Goal: Task Accomplishment & Management: Complete application form

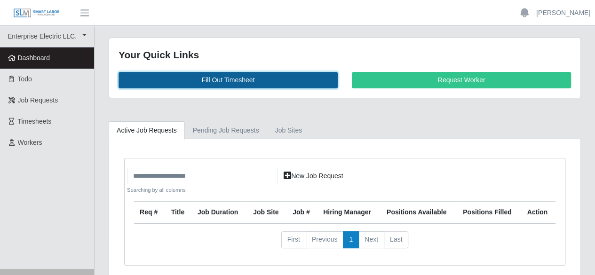
click at [174, 77] on link "Fill Out Timesheet" at bounding box center [228, 80] width 219 height 16
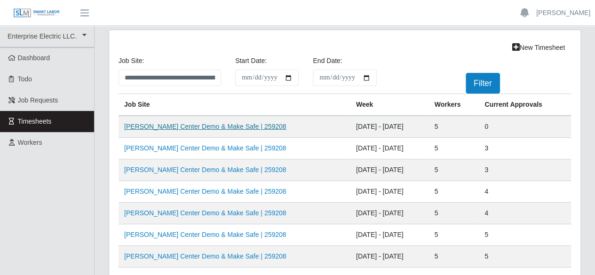
click at [172, 129] on link "[PERSON_NAME] Center Demo & Make Safe | 259208" at bounding box center [205, 127] width 162 height 8
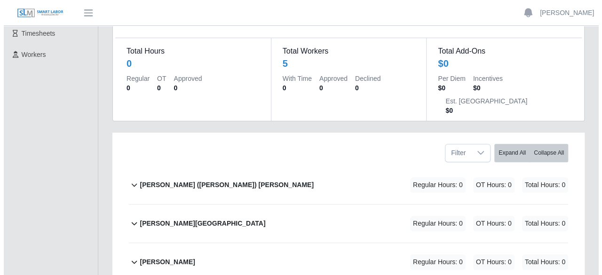
scroll to position [94, 0]
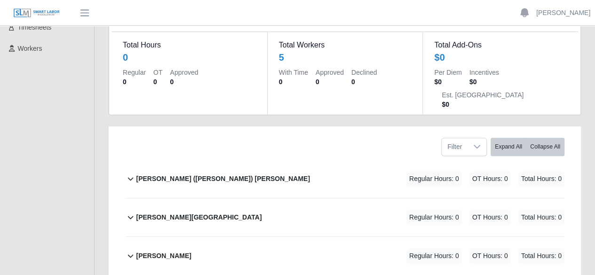
click at [260, 160] on div "Cruz (Alberto) Chacon Gutierrez Regular Hours: 0 OT Hours: 0 Total Hours: 0" at bounding box center [350, 179] width 428 height 38
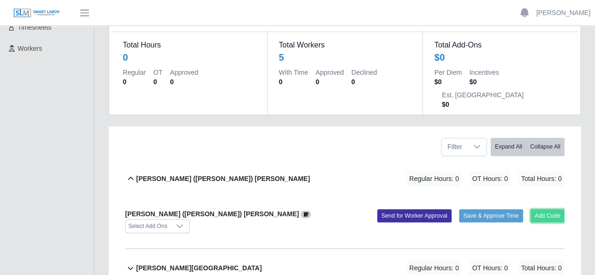
click at [536, 209] on button "Add Code" at bounding box center [548, 215] width 34 height 13
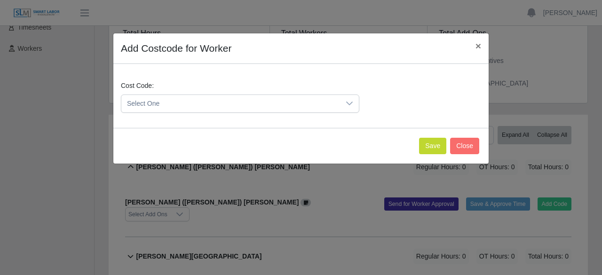
click at [174, 104] on span "Select One" at bounding box center [230, 103] width 219 height 17
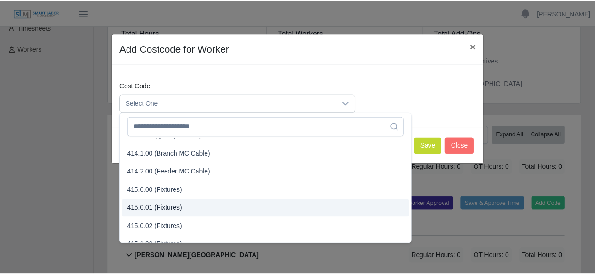
scroll to position [235, 0]
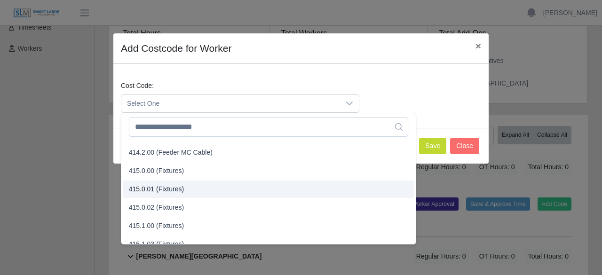
click at [161, 190] on span "415.0.01 (Fixtures)" at bounding box center [157, 189] width 56 height 10
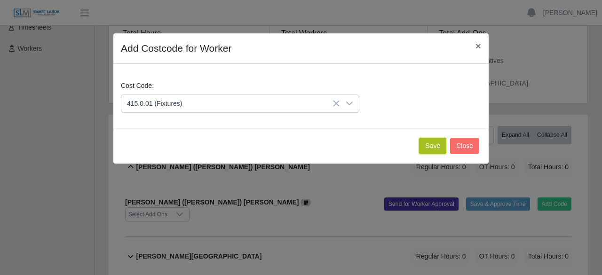
click at [442, 147] on button "Save" at bounding box center [432, 146] width 27 height 16
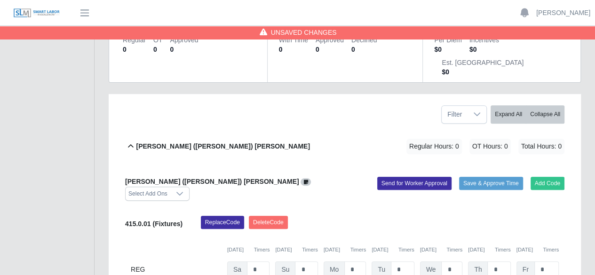
scroll to position [141, 0]
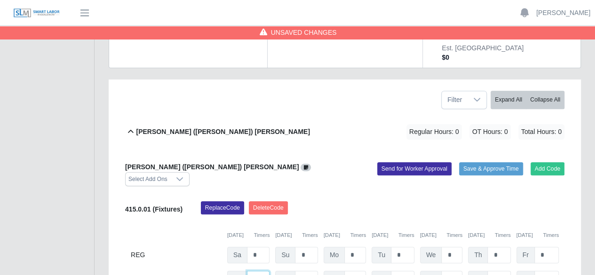
click at [263, 271] on input "*" at bounding box center [258, 279] width 23 height 16
type input "*"
click at [357, 247] on input "*" at bounding box center [355, 255] width 22 height 16
type input "*"
click at [407, 247] on input "*" at bounding box center [403, 255] width 24 height 16
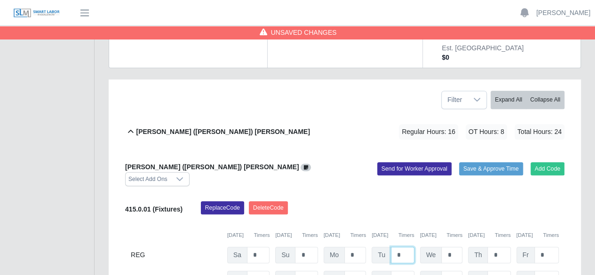
type input "*"
click at [455, 247] on input "*" at bounding box center [451, 255] width 21 height 16
type input "*"
click at [494, 247] on input "*" at bounding box center [498, 255] width 23 height 16
type input "*"
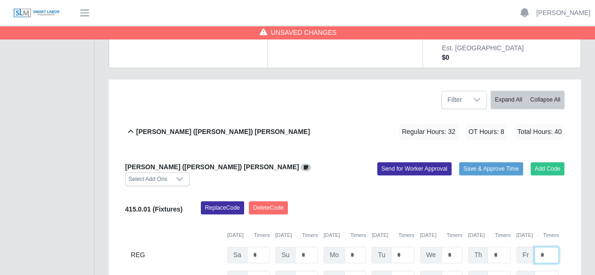
click at [543, 247] on input "*" at bounding box center [546, 255] width 24 height 16
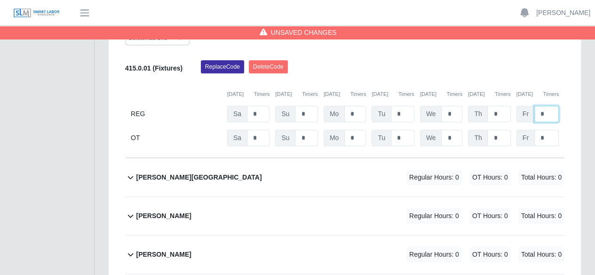
scroll to position [329, 0]
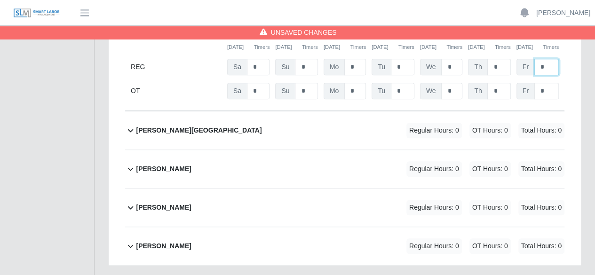
type input "*"
click at [301, 189] on div "Juan Carlos Cardona Regular Hours: 0 OT Hours: 0 Total Hours: 0" at bounding box center [350, 208] width 428 height 38
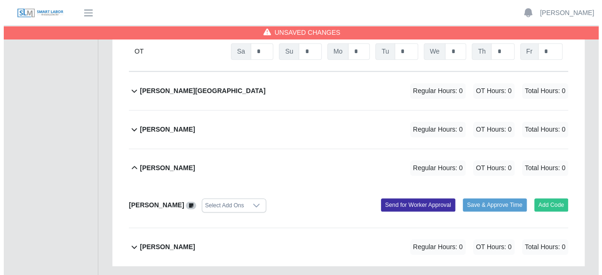
scroll to position [370, 0]
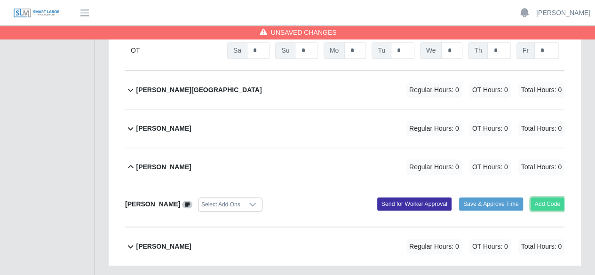
click at [546, 198] on button "Add Code" at bounding box center [548, 204] width 34 height 13
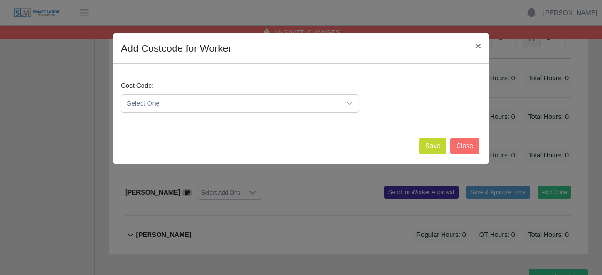
click at [349, 102] on icon at bounding box center [350, 104] width 8 height 8
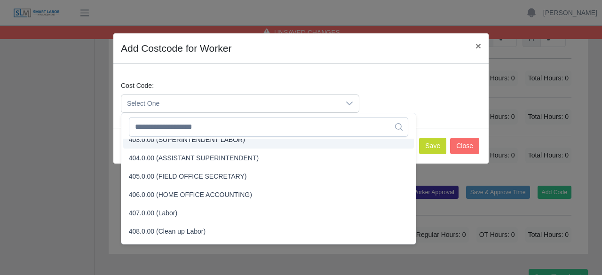
scroll to position [94, 0]
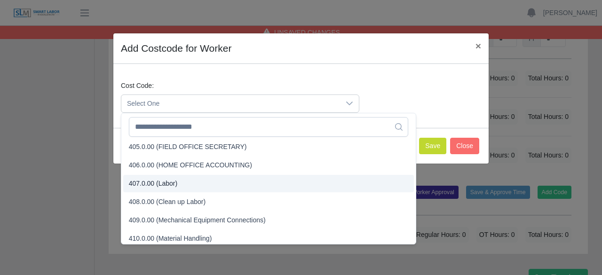
click at [160, 181] on span "407.0.00 (Labor)" at bounding box center [153, 184] width 49 height 10
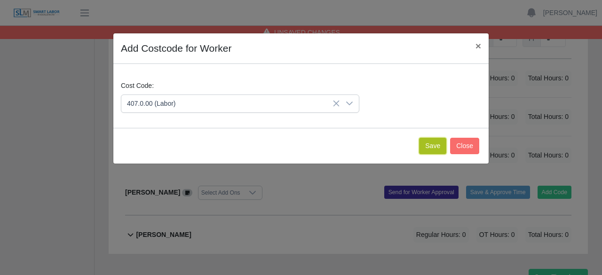
click at [434, 150] on button "Save" at bounding box center [432, 146] width 27 height 16
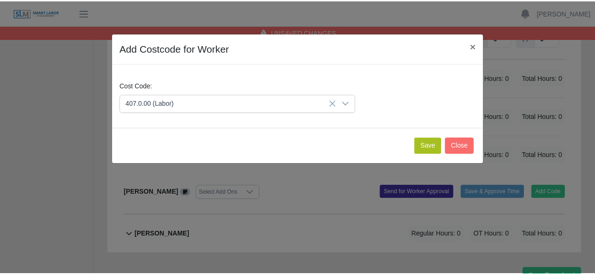
scroll to position [467, 0]
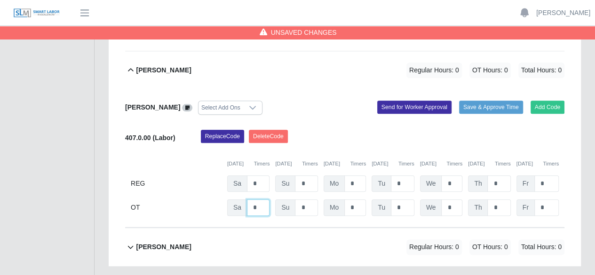
click at [261, 199] on input "*" at bounding box center [258, 207] width 23 height 16
type input "*"
click at [358, 175] on input "*" at bounding box center [355, 183] width 22 height 16
type input "*"
click at [400, 175] on input "*" at bounding box center [403, 183] width 24 height 16
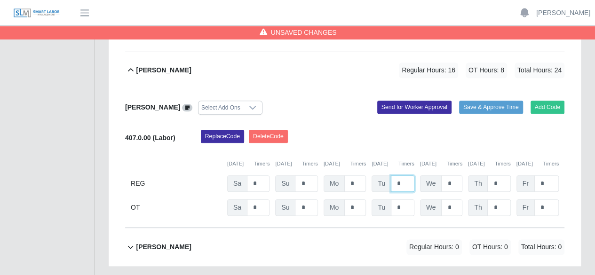
type input "*"
click at [453, 175] on input "*" at bounding box center [451, 183] width 21 height 16
type input "*"
click at [497, 175] on input "*" at bounding box center [498, 183] width 23 height 16
type input "*"
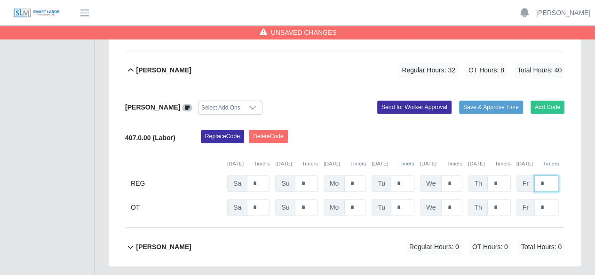
click at [545, 175] on input "*" at bounding box center [546, 183] width 24 height 16
type input "*"
click at [341, 199] on span "Mo" at bounding box center [334, 207] width 21 height 16
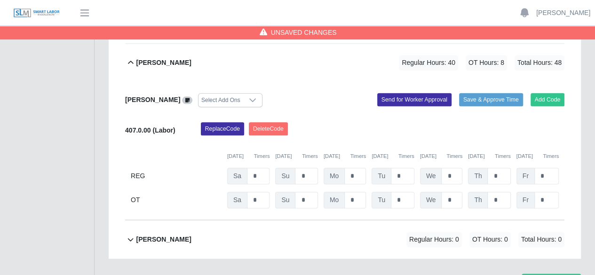
scroll to position [480, 0]
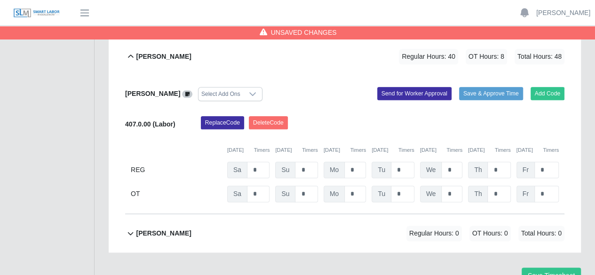
click at [340, 214] on div "Melvin Rodriguez Regular Hours: 0 OT Hours: 0 Total Hours: 0" at bounding box center [350, 233] width 428 height 38
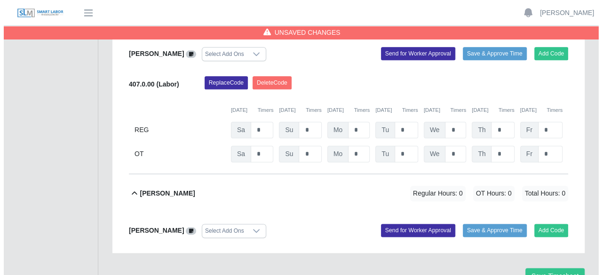
scroll to position [521, 0]
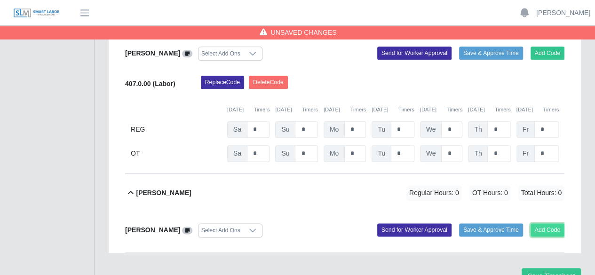
click at [555, 223] on button "Add Code" at bounding box center [548, 229] width 34 height 13
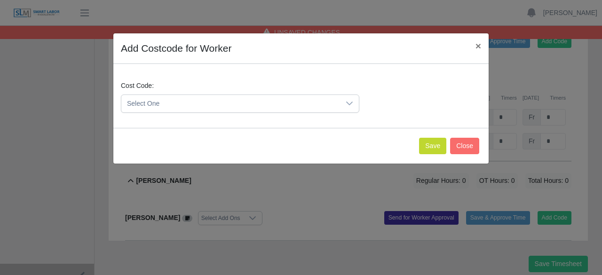
click at [349, 103] on icon at bounding box center [349, 104] width 7 height 4
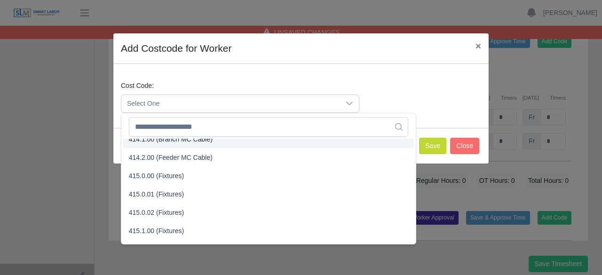
scroll to position [235, 0]
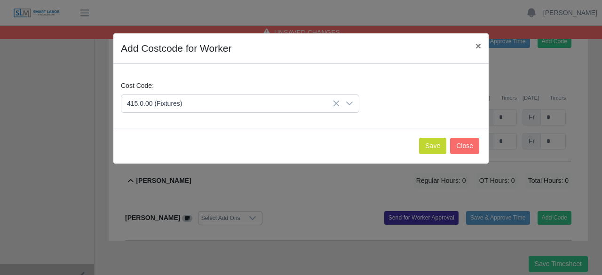
click at [195, 171] on li "415.0.00 (Fixtures)" at bounding box center [268, 170] width 291 height 17
click at [433, 144] on button "Save" at bounding box center [432, 146] width 27 height 16
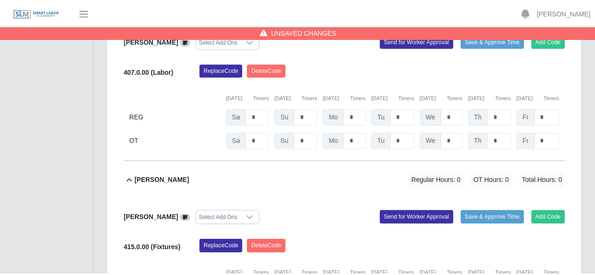
scroll to position [618, 0]
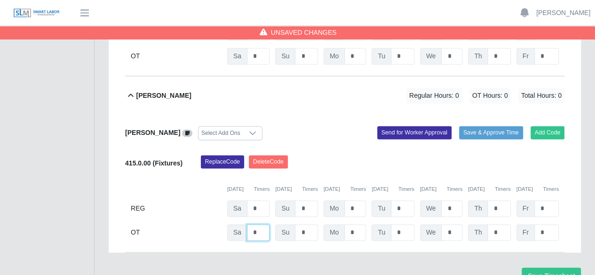
click at [263, 224] on input "*" at bounding box center [258, 232] width 23 height 16
type input "*"
click at [360, 200] on input "*" at bounding box center [355, 208] width 22 height 16
type input "*"
click at [403, 200] on input "*" at bounding box center [403, 208] width 24 height 16
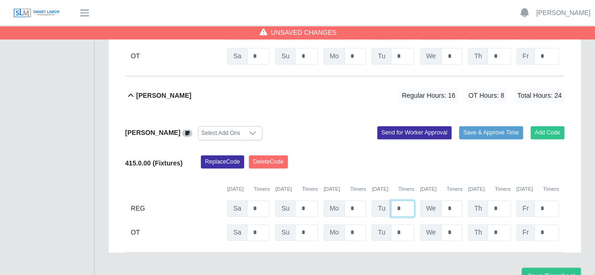
type input "*"
click at [449, 200] on input "*" at bounding box center [451, 208] width 21 height 16
type input "*"
click at [494, 200] on input "*" at bounding box center [498, 208] width 23 height 16
click at [503, 200] on input "**" at bounding box center [498, 208] width 23 height 16
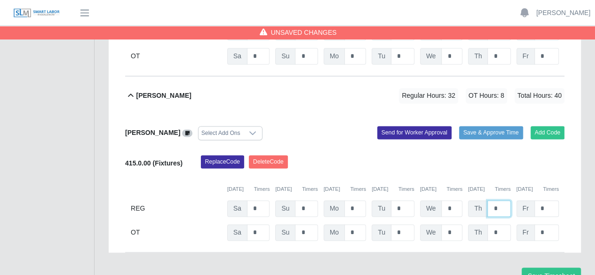
type input "*"
click at [545, 200] on input "*" at bounding box center [546, 208] width 24 height 16
type input "*"
click at [488, 224] on input "*" at bounding box center [498, 232] width 23 height 16
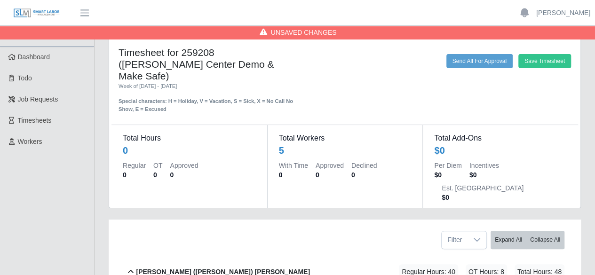
scroll to position [0, 0]
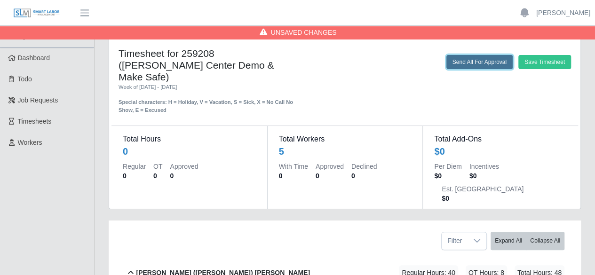
click at [488, 63] on button "Send All For Approval" at bounding box center [479, 62] width 66 height 14
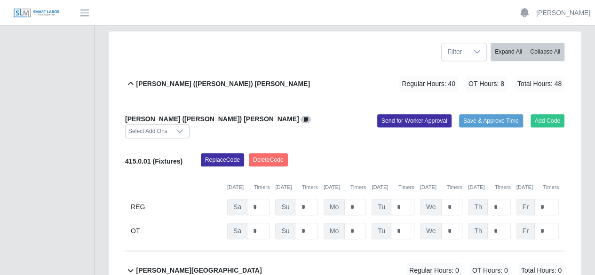
scroll to position [148, 0]
